Goal: Task Accomplishment & Management: Manage account settings

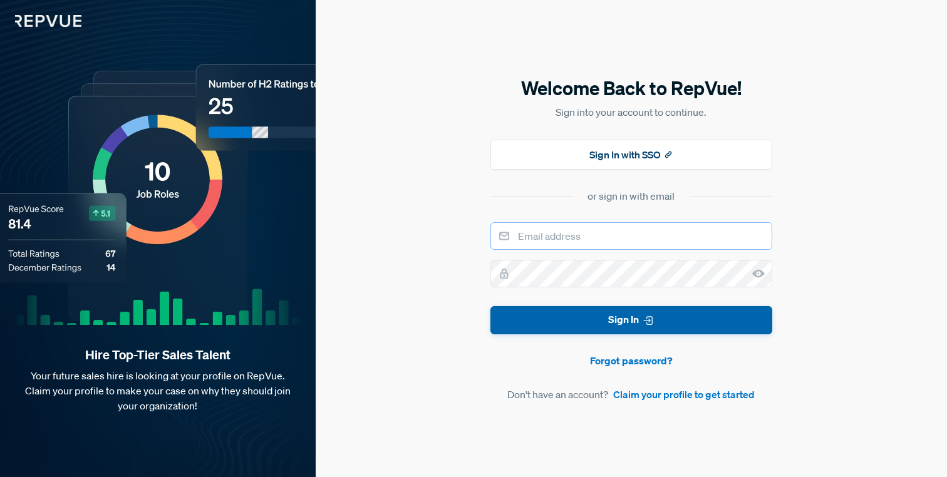
type input "[EMAIL_ADDRESS][DOMAIN_NAME]"
click at [583, 327] on button "Sign In" at bounding box center [632, 320] width 282 height 28
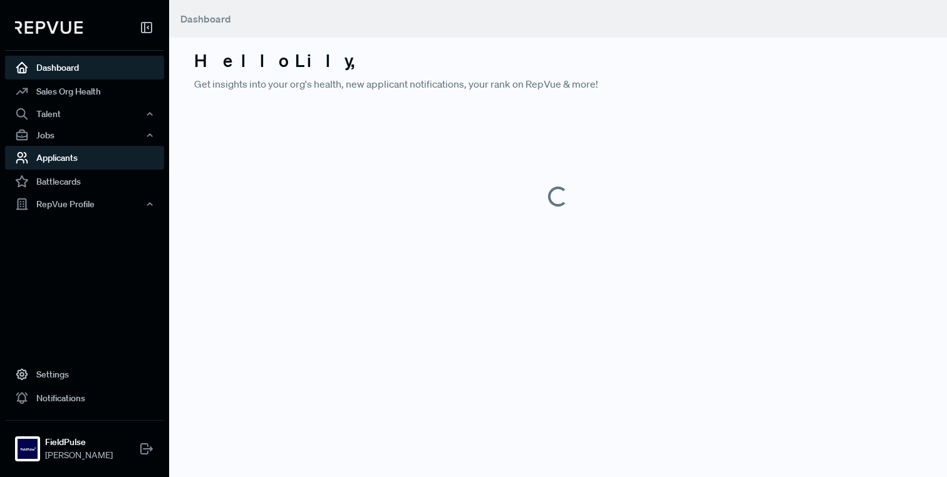
click at [71, 167] on link "Applicants" at bounding box center [84, 158] width 159 height 24
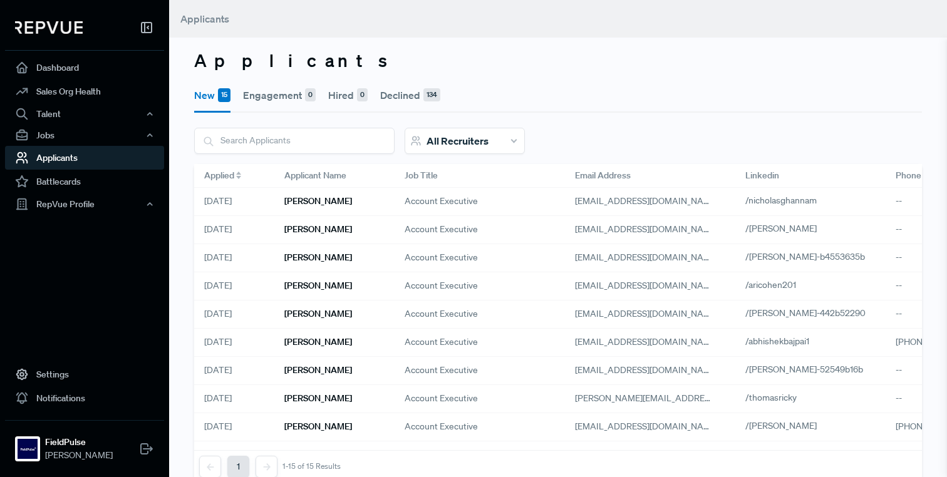
click at [240, 174] on icon at bounding box center [238, 173] width 5 height 3
click at [307, 204] on h6 "[PERSON_NAME]" at bounding box center [318, 201] width 68 height 11
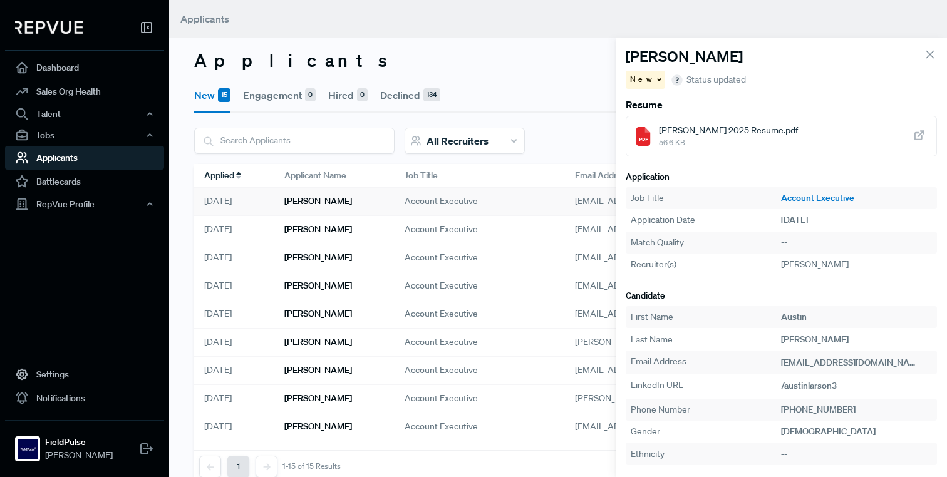
click at [798, 197] on link "Account Executive" at bounding box center [856, 198] width 151 height 13
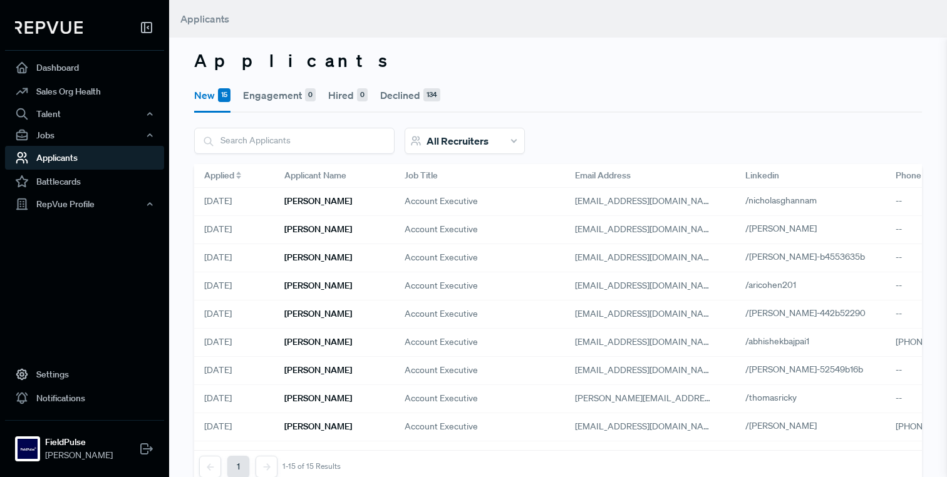
click at [245, 175] on div "Applied" at bounding box center [234, 175] width 60 height 13
click at [241, 175] on span at bounding box center [238, 176] width 5 height 8
click at [299, 204] on h6 "[PERSON_NAME]" at bounding box center [318, 201] width 68 height 11
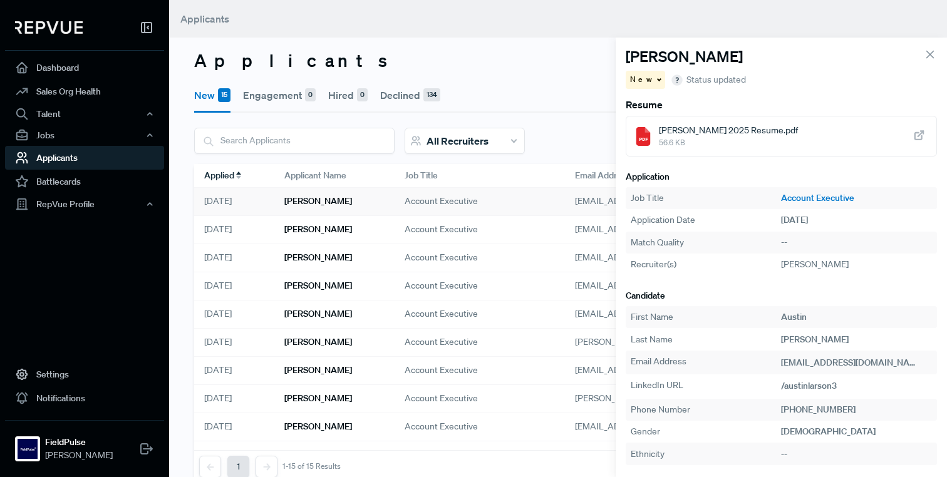
click at [702, 140] on span "56.6 KB" at bounding box center [728, 142] width 139 height 11
